Goal: Task Accomplishment & Management: Complete application form

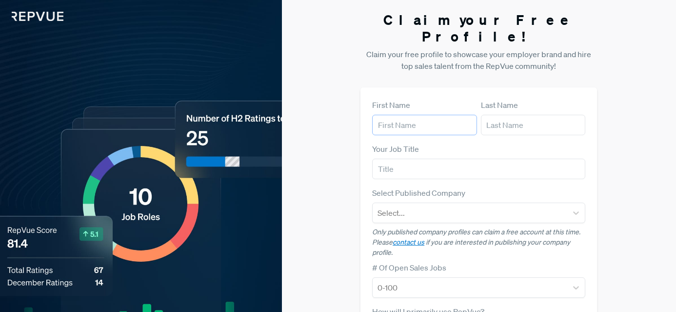
drag, startPoint x: 0, startPoint y: 0, endPoint x: 397, endPoint y: 116, distance: 413.4
click at [397, 116] on input "text" at bounding box center [424, 125] width 105 height 20
type input "[PERSON_NAME]"
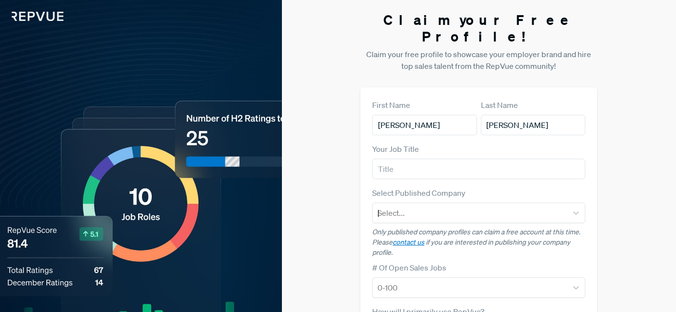
type input "[PERSON_NAME][EMAIL_ADDRESS][DOMAIN_NAME]"
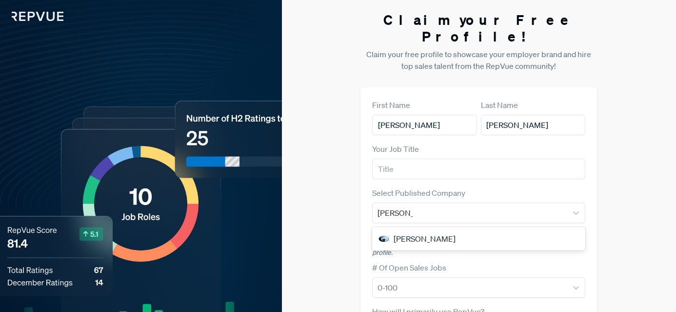
click at [293, 182] on div "Claim your Free Profile! Claim your free profile to showcase your employer bran…" at bounding box center [479, 256] width 394 height 512
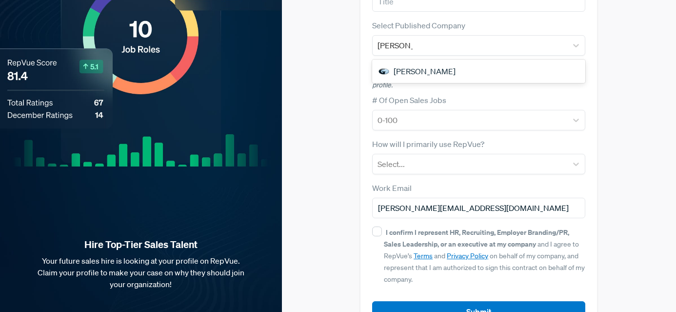
scroll to position [185, 0]
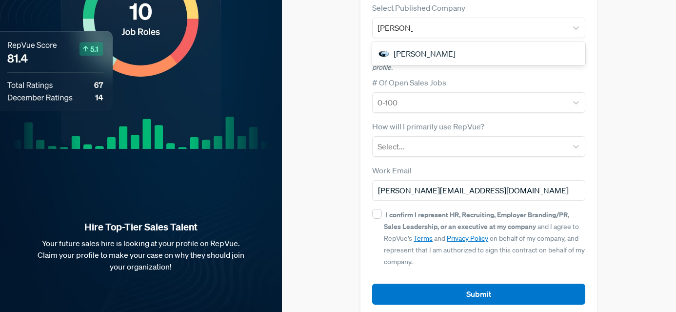
click at [372, 268] on article "Submit" at bounding box center [478, 286] width 213 height 37
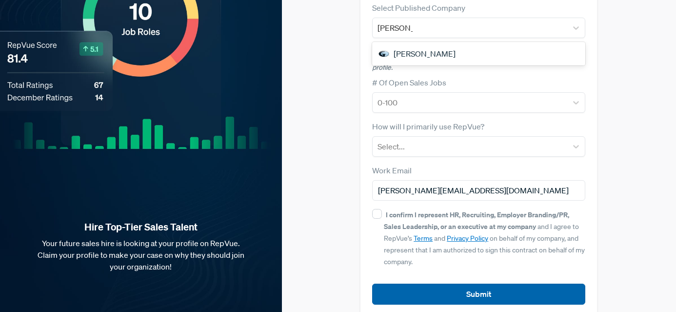
click at [375, 283] on button "Submit" at bounding box center [478, 293] width 213 height 21
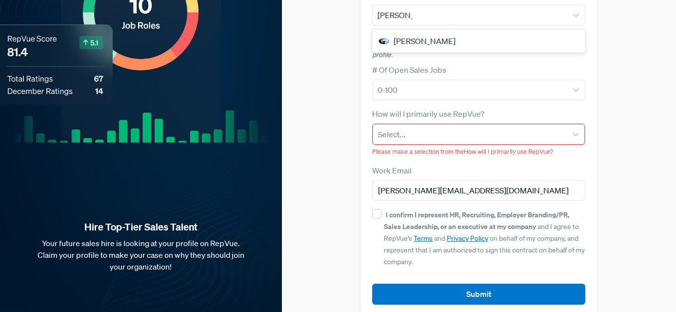
click at [373, 125] on div "Select..." at bounding box center [470, 134] width 194 height 18
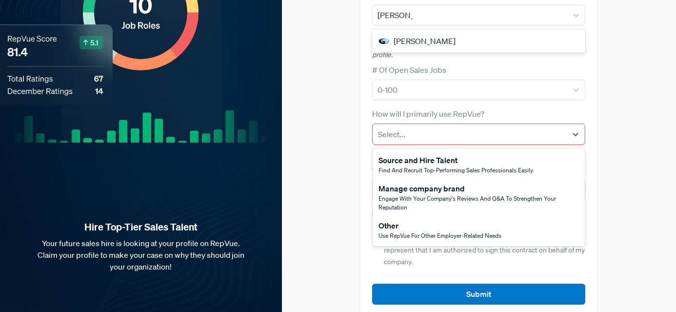
click at [378, 219] on div "Other" at bounding box center [439, 225] width 123 height 12
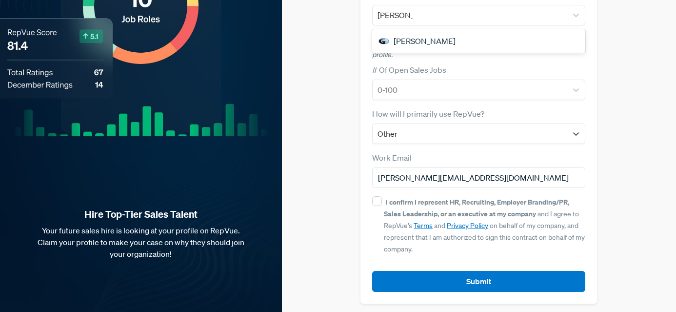
scroll to position [185, 0]
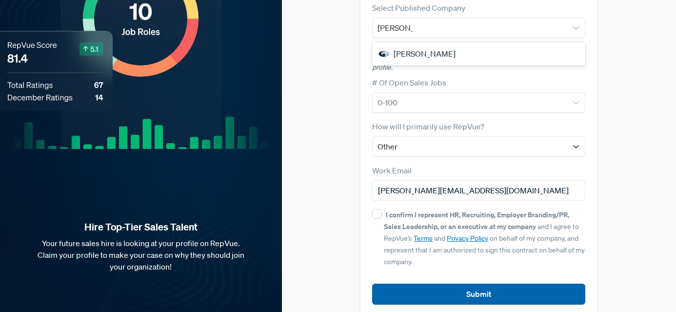
click at [385, 283] on button "Submit" at bounding box center [478, 293] width 213 height 21
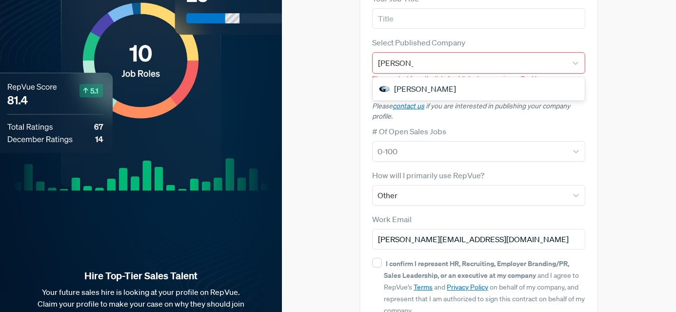
click at [373, 79] on div "[PERSON_NAME]" at bounding box center [479, 89] width 212 height 20
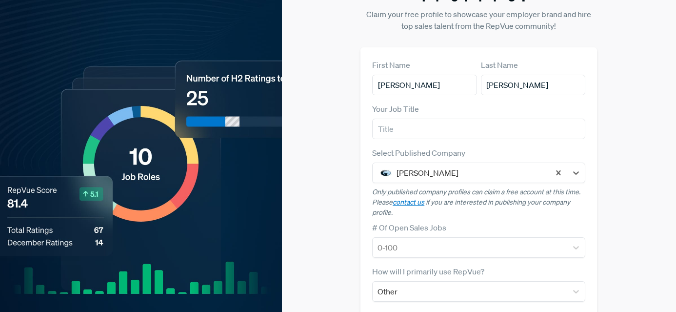
scroll to position [98, 0]
